Goal: Information Seeking & Learning: Check status

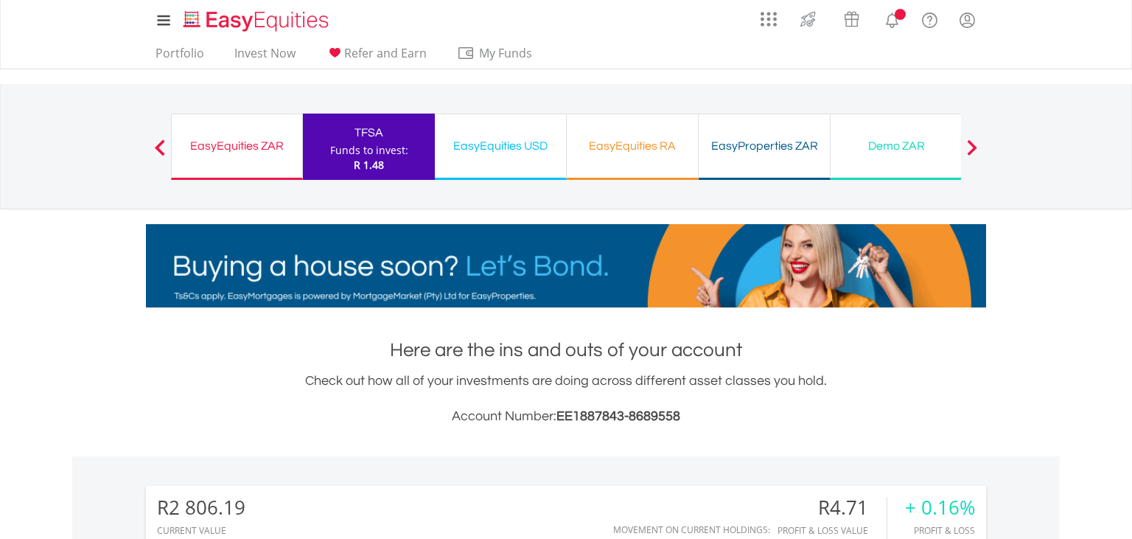
scroll to position [141, 280]
click at [558, 380] on div "Check out how all of your investments are doing across different asset classes …" at bounding box center [566, 399] width 840 height 56
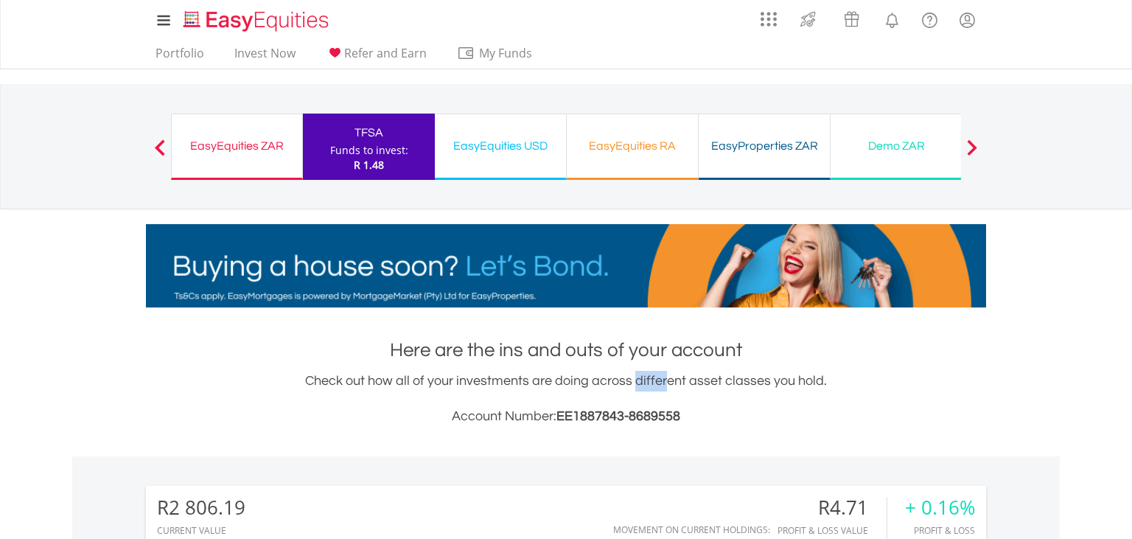
click at [558, 380] on div "Check out how all of your investments are doing across different asset classes …" at bounding box center [566, 399] width 840 height 56
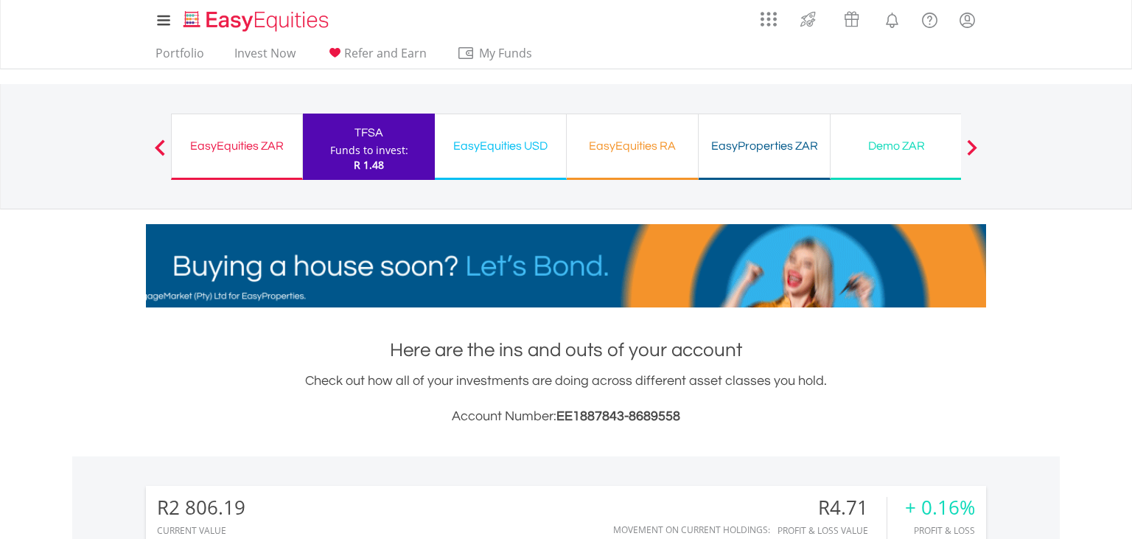
click at [558, 380] on div "Check out how all of your investments are doing across different asset classes …" at bounding box center [566, 399] width 840 height 56
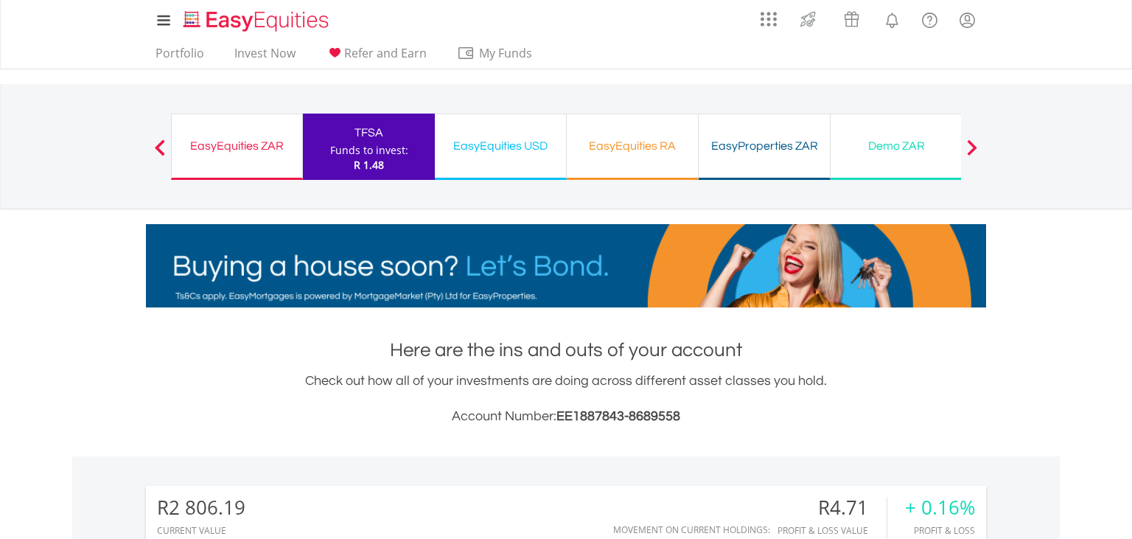
click at [577, 393] on div "Check out how all of your investments are doing across different asset classes …" at bounding box center [566, 399] width 840 height 56
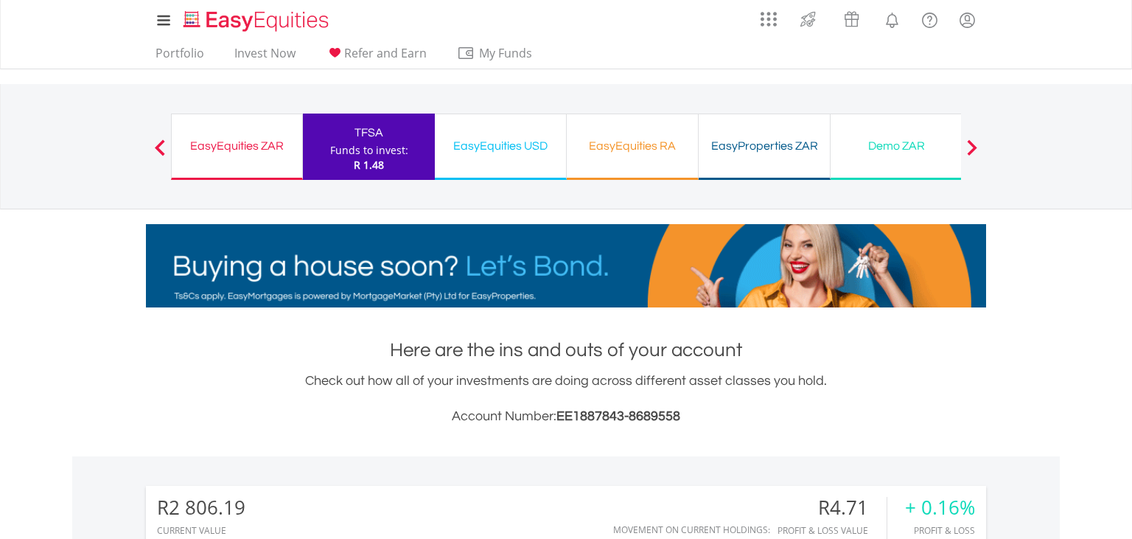
click at [577, 393] on div "Check out how all of your investments are doing across different asset classes …" at bounding box center [566, 399] width 840 height 56
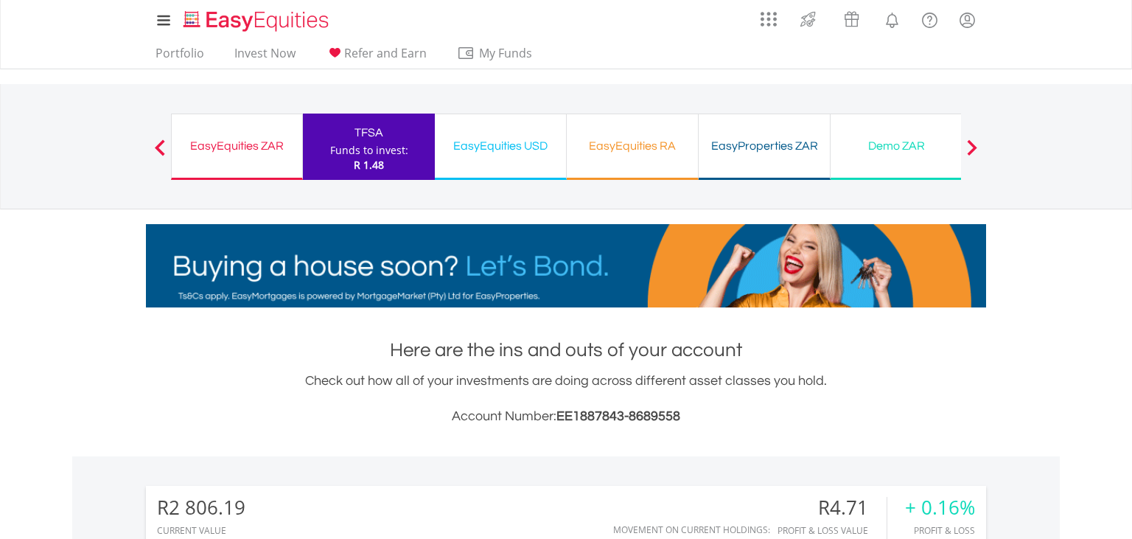
click at [579, 413] on span "EE1887843-8689558" at bounding box center [618, 416] width 124 height 14
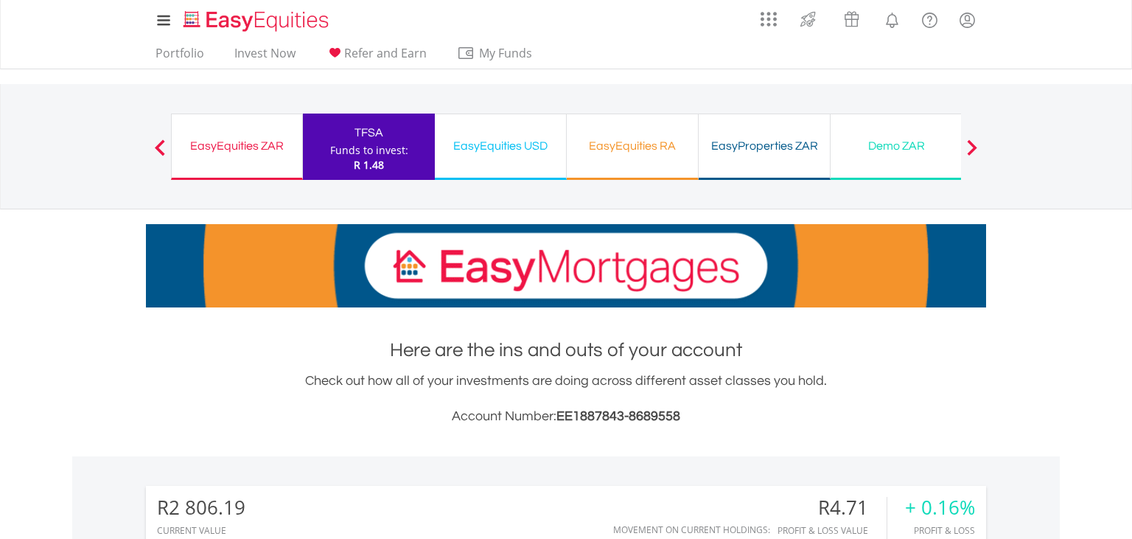
click at [579, 413] on span "EE1887843-8689558" at bounding box center [618, 416] width 124 height 14
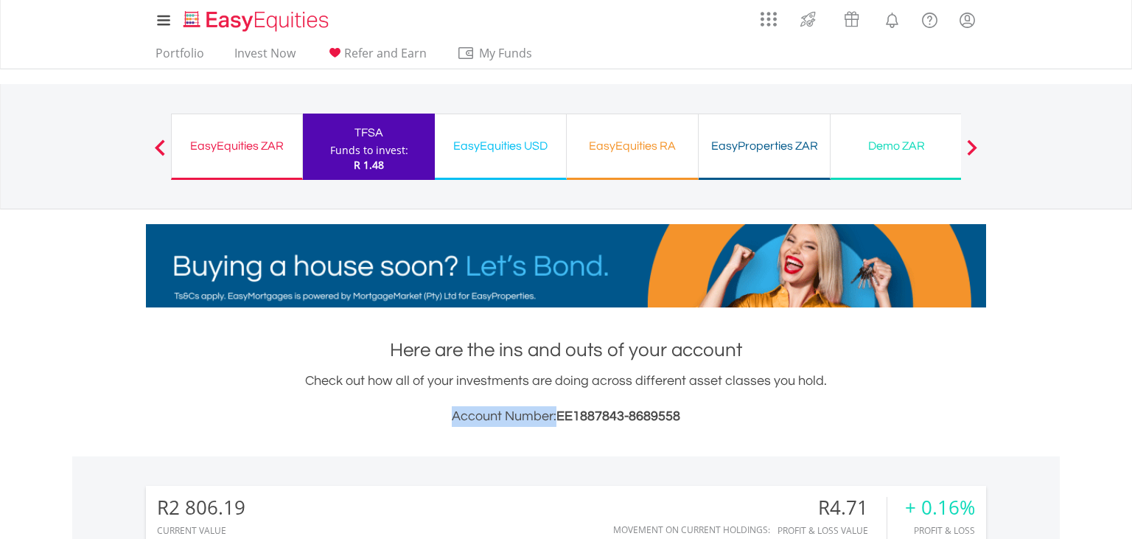
click at [579, 413] on span "EE1887843-8689558" at bounding box center [618, 416] width 124 height 14
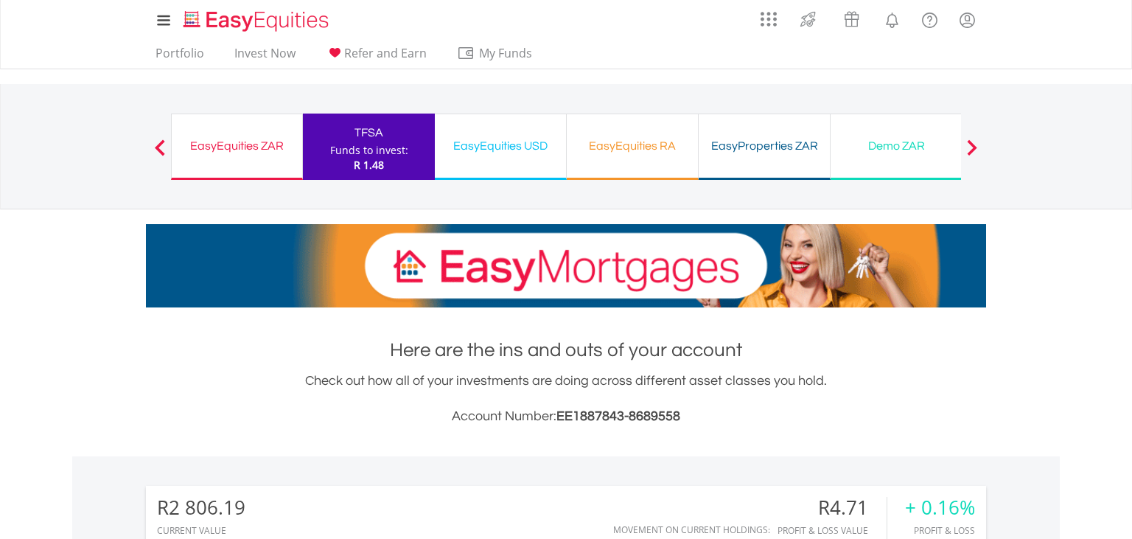
click at [852, 346] on h1 "Here are the ins and outs of your account" at bounding box center [566, 350] width 840 height 27
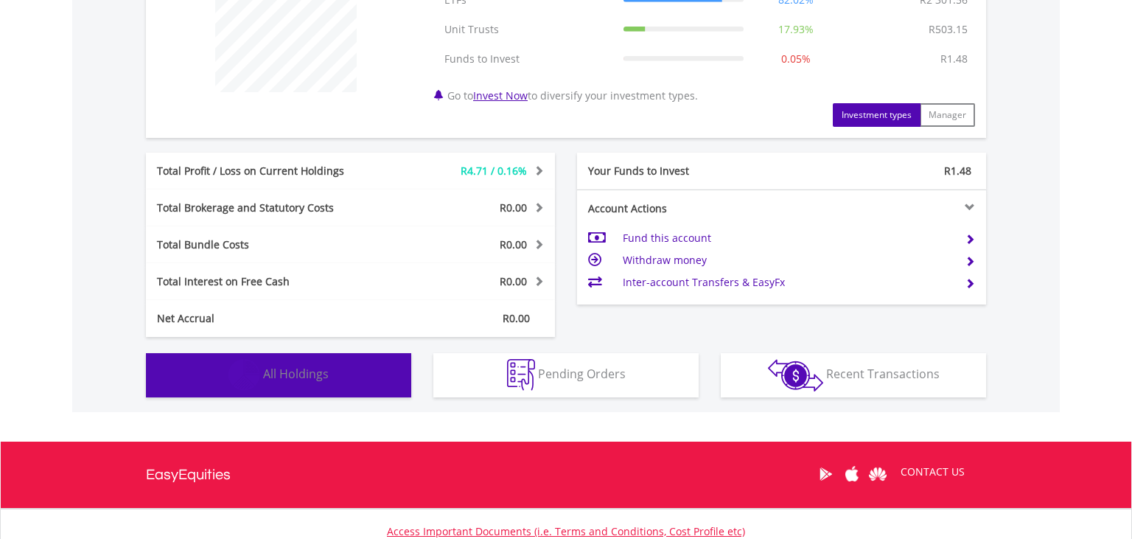
click at [334, 379] on button "Holdings All Holdings" at bounding box center [278, 375] width 265 height 44
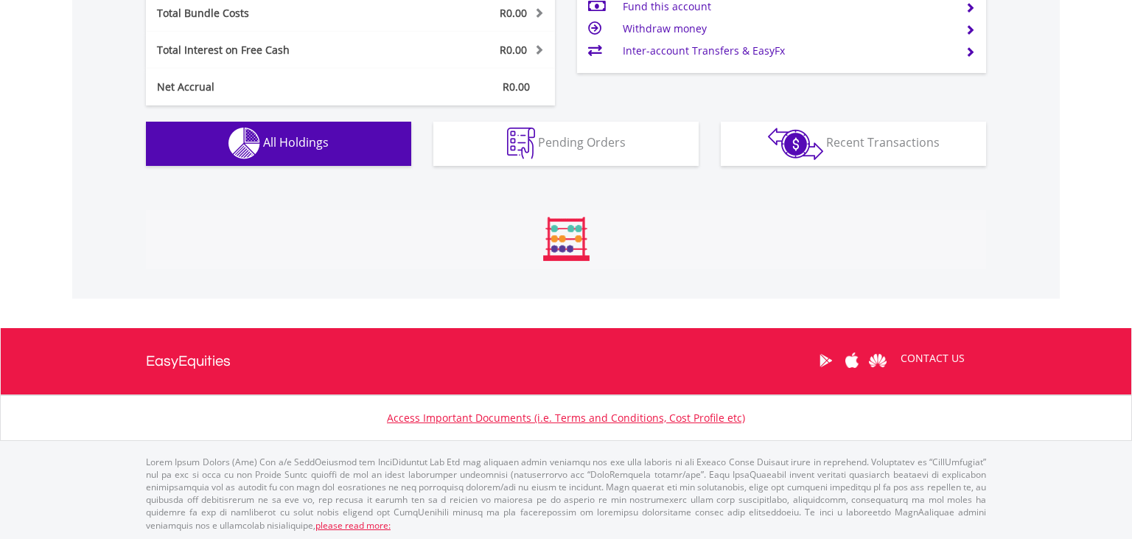
scroll to position [1061, 0]
